Goal: Book appointment/travel/reservation

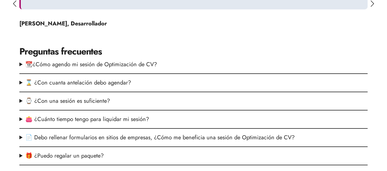
scroll to position [462, 0]
click at [49, 60] on summary "📆¿Cómo agendo mi sesión de Optimización de CV?" at bounding box center [193, 64] width 348 height 9
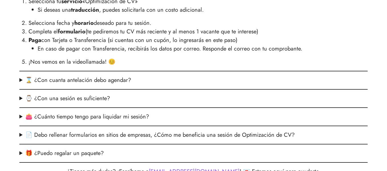
scroll to position [546, 0]
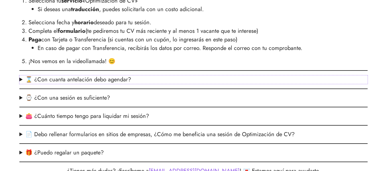
click at [104, 79] on summary "⌛ ¿Con cuanta antelación debo agendar?" at bounding box center [193, 79] width 348 height 9
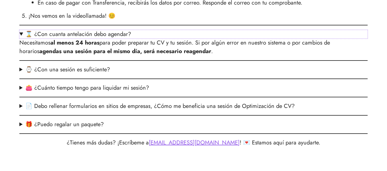
scroll to position [592, 0]
click at [107, 70] on summary "⌚ ¿Con una sesión es suficiente?" at bounding box center [193, 69] width 348 height 9
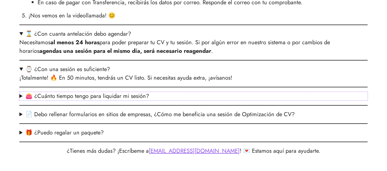
click at [116, 96] on summary "👛 ¿Cuánto tiempo tengo para liquidar mi sesión?" at bounding box center [193, 96] width 348 height 9
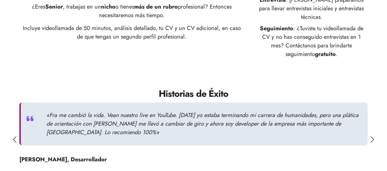
scroll to position [326, 0]
click at [371, 136] on div at bounding box center [372, 139] width 4 height 6
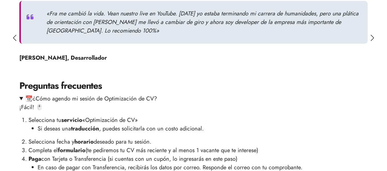
scroll to position [427, 0]
drag, startPoint x: 375, startPoint y: 28, endPoint x: 262, endPoint y: 39, distance: 113.3
click at [262, 39] on div "«Fra me cambió la vida. Vean nuestro live en YouTube. [DATE] yo estaba terminan…" at bounding box center [193, 38] width 348 height 74
click at [262, 39] on div "«Fra me cambió la vida. Vean nuestro live en YouTube. [DATE] yo estaba terminan…" at bounding box center [193, 34] width 348 height 66
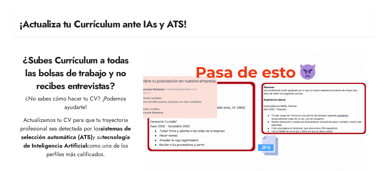
scroll to position [0, 0]
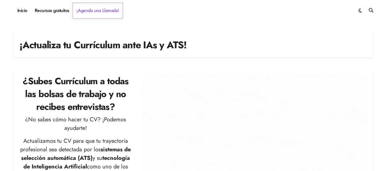
click at [95, 10] on link "¡Agenda una Llamada!" at bounding box center [98, 10] width 50 height 15
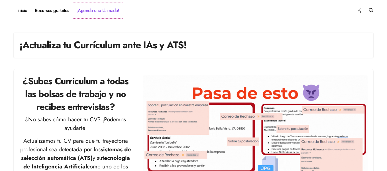
click at [96, 12] on link "¡Agenda una Llamada!" at bounding box center [98, 10] width 50 height 15
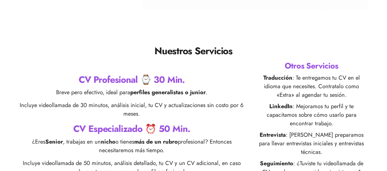
scroll to position [231, 0]
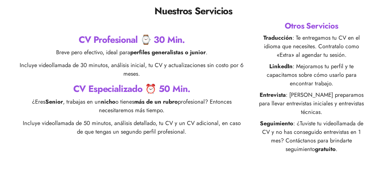
click at [124, 87] on h2 "CV Especializado ⏰ 50 Min." at bounding box center [131, 88] width 225 height 13
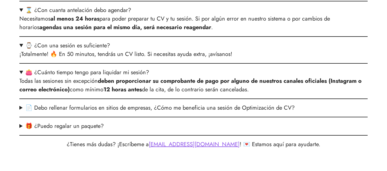
scroll to position [699, 0]
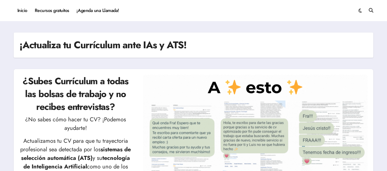
scroll to position [10, 0]
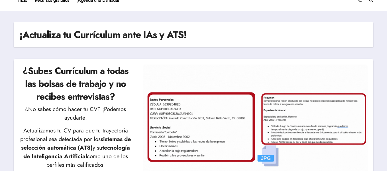
scroll to position [0, 0]
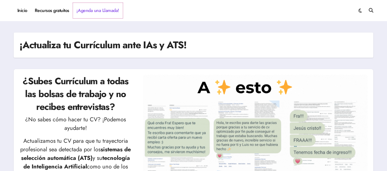
click at [84, 11] on link "¡Agenda una Llamada!" at bounding box center [98, 10] width 50 height 15
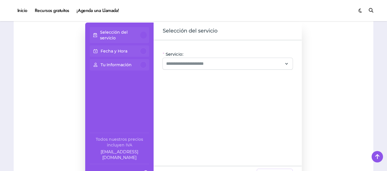
scroll to position [363, 0]
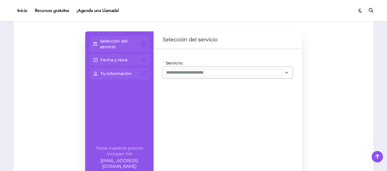
click at [191, 70] on input "Servicio:" at bounding box center [224, 72] width 116 height 7
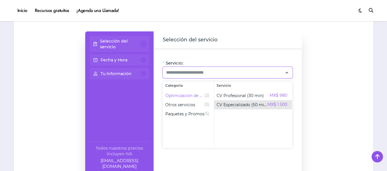
click at [232, 101] on div "CV Especializado (50 min) MX$ 1 500" at bounding box center [252, 104] width 71 height 7
type input "**********"
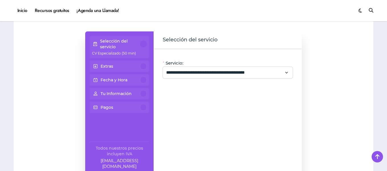
click at [143, 68] on div at bounding box center [143, 66] width 7 height 7
click at [96, 66] on span at bounding box center [95, 66] width 7 height 10
click at [103, 66] on p "Extras" at bounding box center [107, 66] width 13 height 6
click at [121, 64] on div "Extras" at bounding box center [119, 66] width 55 height 7
click at [97, 66] on span at bounding box center [95, 66] width 7 height 10
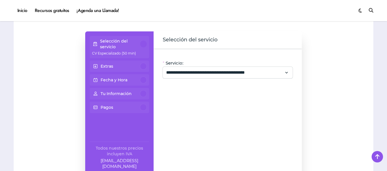
click at [95, 66] on span at bounding box center [95, 66] width 7 height 10
click at [143, 66] on div at bounding box center [143, 66] width 7 height 7
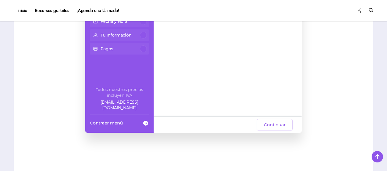
scroll to position [407, 0]
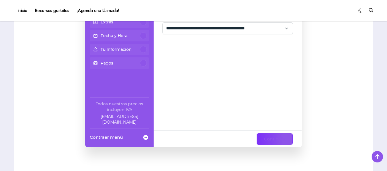
click at [277, 135] on span "Continuar" at bounding box center [275, 138] width 22 height 7
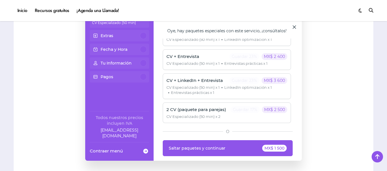
scroll to position [389, 0]
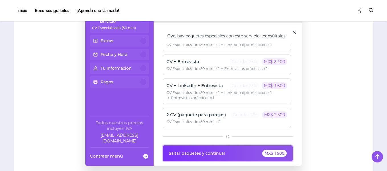
click at [219, 151] on span "Saltar paquetes y continuar" at bounding box center [197, 153] width 57 height 5
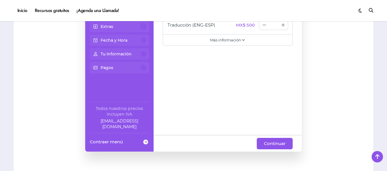
scroll to position [396, 0]
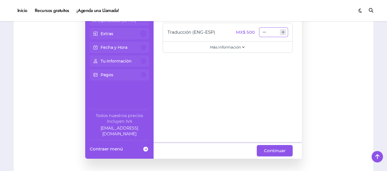
type input "*"
click at [283, 32] on icon "increase number" at bounding box center [283, 32] width 4 height 4
click at [272, 150] on span "Continuar" at bounding box center [275, 150] width 22 height 7
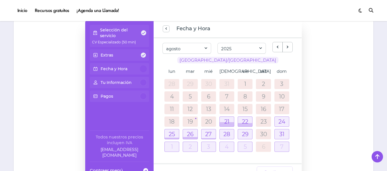
scroll to position [375, 0]
click at [223, 134] on div at bounding box center [227, 134] width 14 height 10
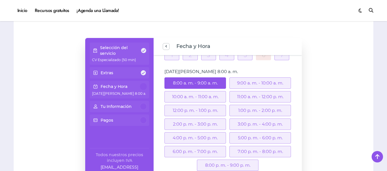
scroll to position [358, 0]
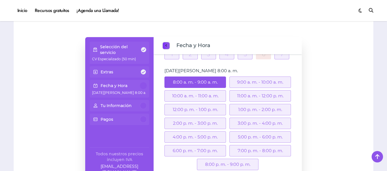
click at [165, 47] on span "previous step" at bounding box center [166, 46] width 5 height 8
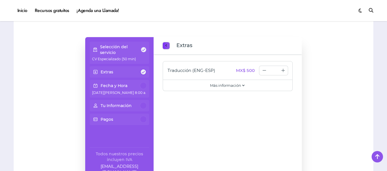
click at [165, 47] on span "previous step" at bounding box center [166, 46] width 5 height 8
